Goal: Task Accomplishment & Management: Use online tool/utility

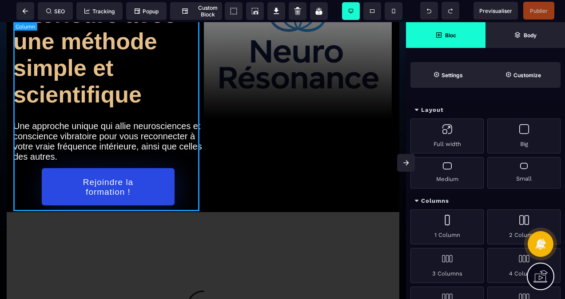
scroll to position [89, 0]
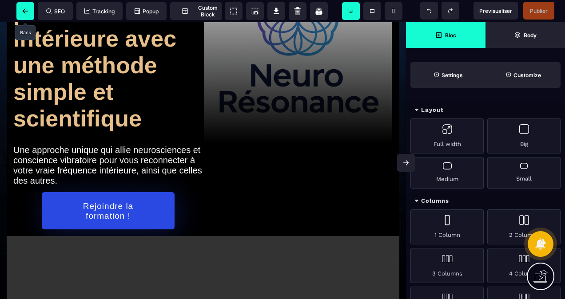
click at [28, 16] on span at bounding box center [25, 11] width 18 height 18
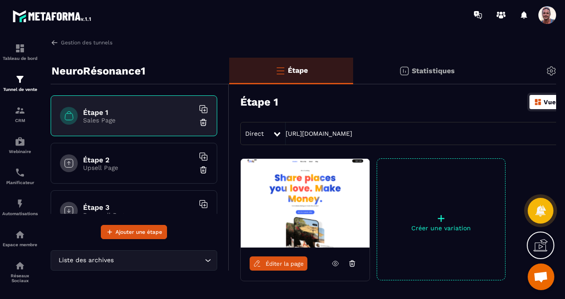
click at [199, 108] on icon at bounding box center [203, 109] width 9 height 9
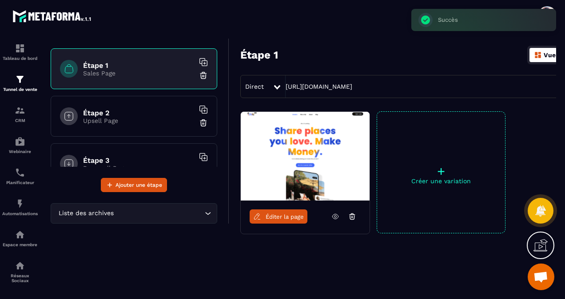
scroll to position [56, 0]
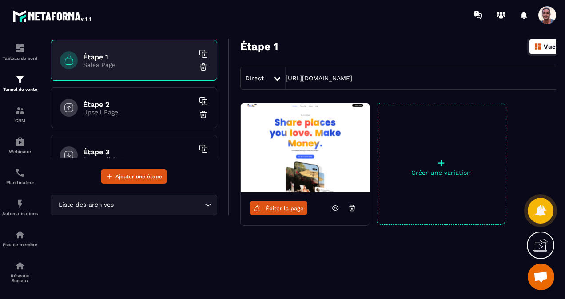
click at [441, 162] on p "+" at bounding box center [441, 163] width 128 height 12
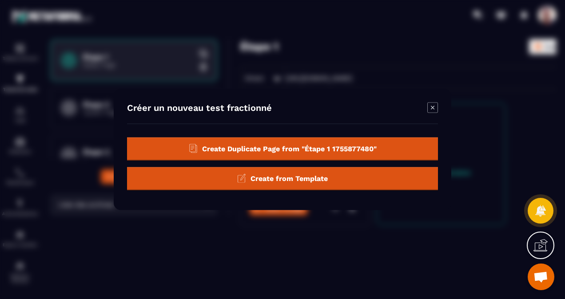
click at [226, 151] on span "Create Duplicate Page from "Étape 1 1755877480"" at bounding box center [289, 148] width 175 height 8
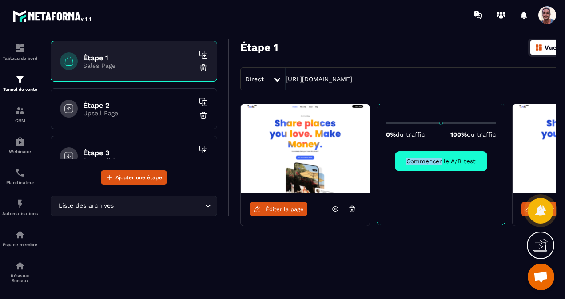
click at [442, 152] on div "0% du traffic 100% du traffic Commencer le A/B test" at bounding box center [441, 165] width 129 height 122
drag, startPoint x: 442, startPoint y: 152, endPoint x: 442, endPoint y: 173, distance: 21.3
click at [442, 173] on div "0% du traffic 100% du traffic Commencer le A/B test" at bounding box center [441, 165] width 129 height 122
click at [450, 162] on button "Commencer le A/B test" at bounding box center [441, 161] width 92 height 20
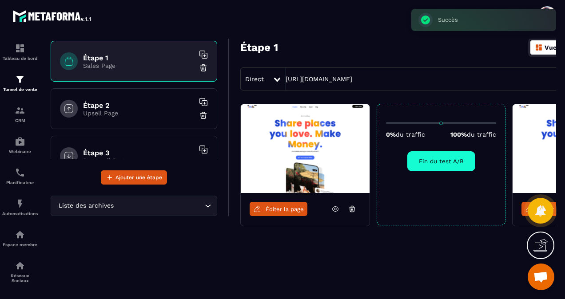
click at [444, 158] on button "Fin du test A/B" at bounding box center [441, 161] width 68 height 20
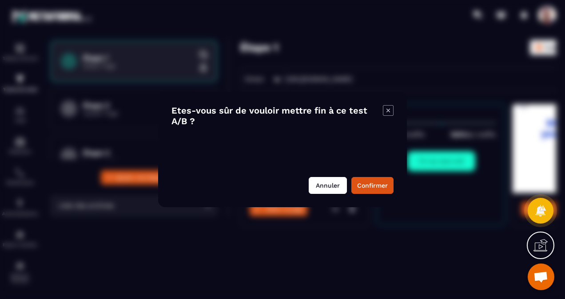
click at [331, 183] on button "Annuler" at bounding box center [328, 185] width 38 height 17
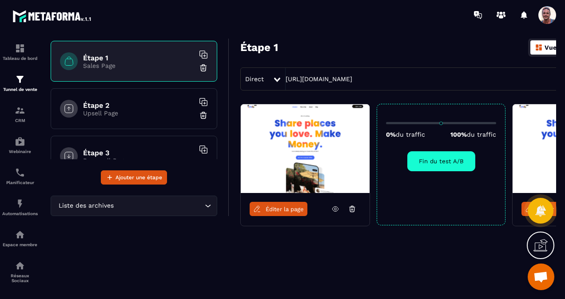
click at [435, 170] on button "Fin du test A/B" at bounding box center [441, 161] width 68 height 20
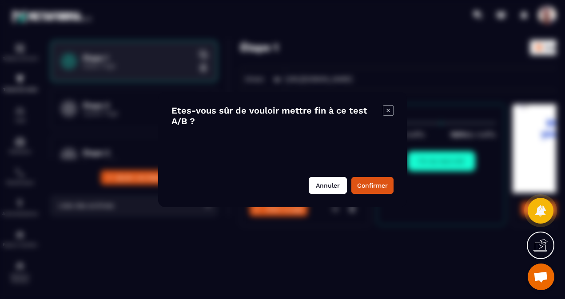
click at [317, 184] on button "Annuler" at bounding box center [328, 185] width 38 height 17
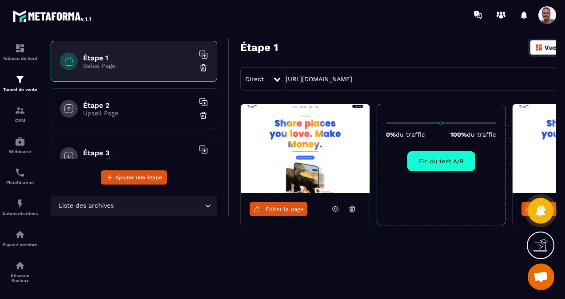
click at [331, 261] on div "Éditer la page 0% du traffic 100% du traffic Fin du test A/B Éditer la page" at bounding box center [435, 187] width 413 height 166
click at [450, 161] on button "Fin du test A/B" at bounding box center [441, 161] width 68 height 20
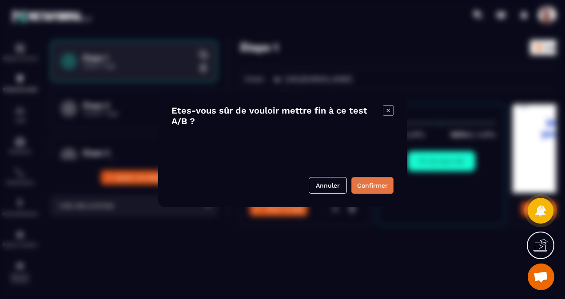
click at [357, 181] on button "Confirmer" at bounding box center [372, 185] width 42 height 17
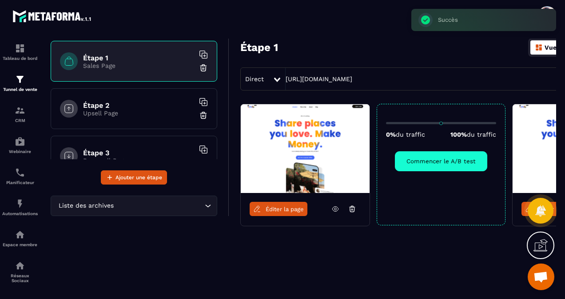
click at [445, 183] on div "0% du traffic 100% du traffic Commencer le A/B test" at bounding box center [441, 165] width 129 height 122
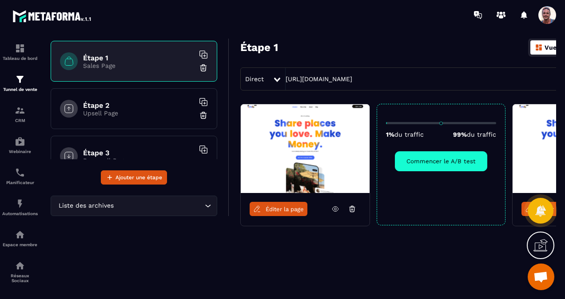
type input "*"
drag, startPoint x: 388, startPoint y: 122, endPoint x: 386, endPoint y: 142, distance: 20.1
click at [386, 124] on input "range" at bounding box center [441, 123] width 110 height 2
click at [522, 206] on link "Éditer la page" at bounding box center [551, 209] width 58 height 14
